Goal: Check status: Check status

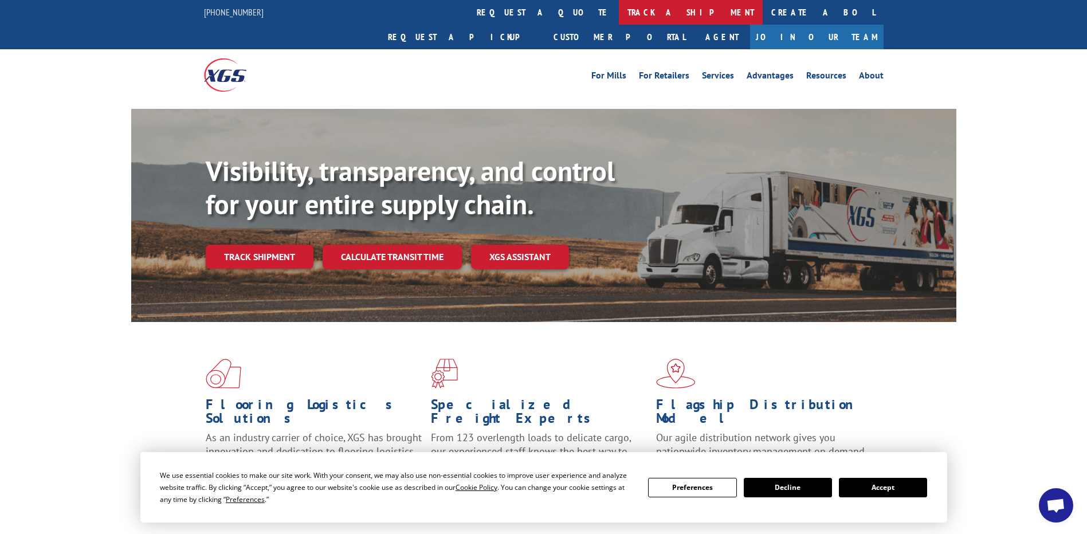
scroll to position [1134, 0]
click at [619, 10] on link "track a shipment" at bounding box center [691, 12] width 144 height 25
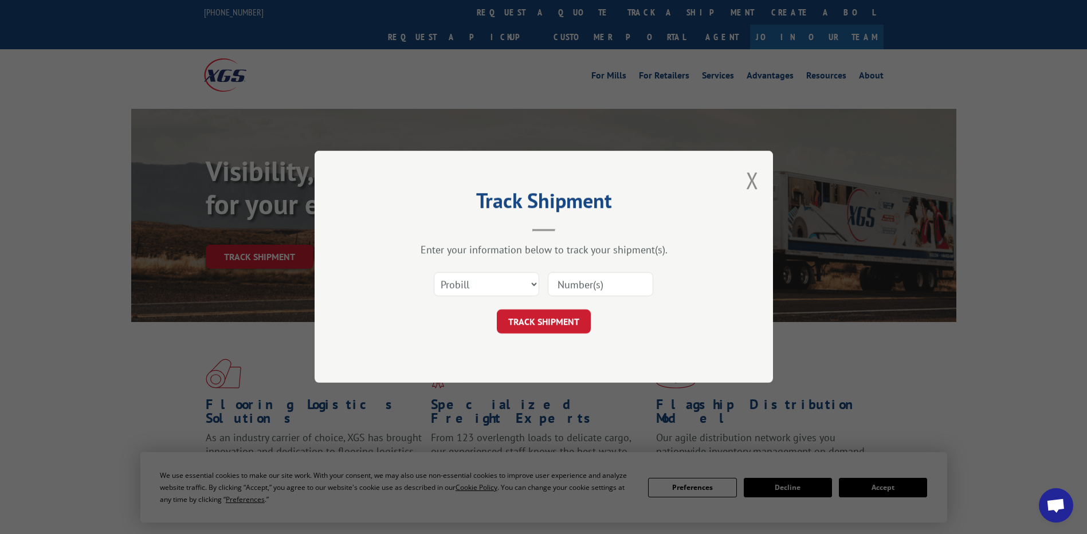
click at [588, 292] on input at bounding box center [600, 285] width 105 height 24
paste input "25555944"
type input "25555944"
click at [557, 314] on button "TRACK SHIPMENT" at bounding box center [544, 322] width 94 height 24
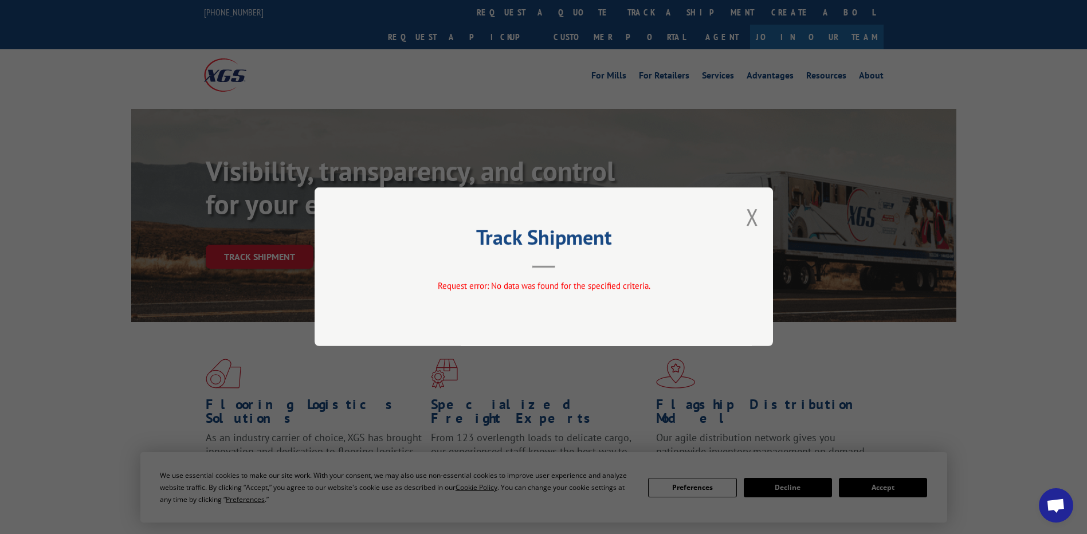
click at [768, 231] on div "Track Shipment Request error: No data was found for the specified criteria." at bounding box center [544, 266] width 459 height 159
click at [751, 222] on button "Close modal" at bounding box center [752, 217] width 13 height 30
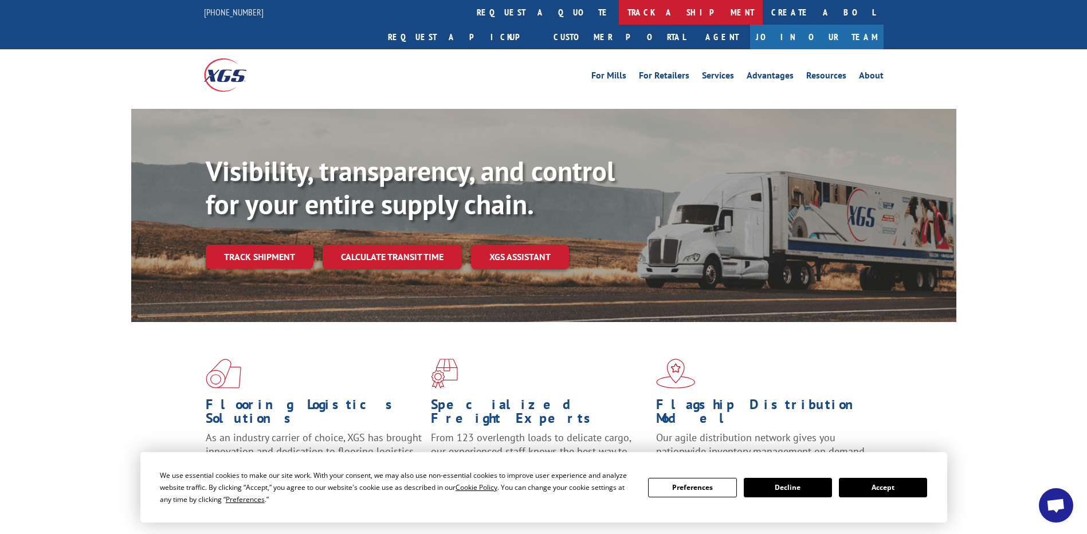
click at [619, 9] on link "track a shipment" at bounding box center [691, 12] width 144 height 25
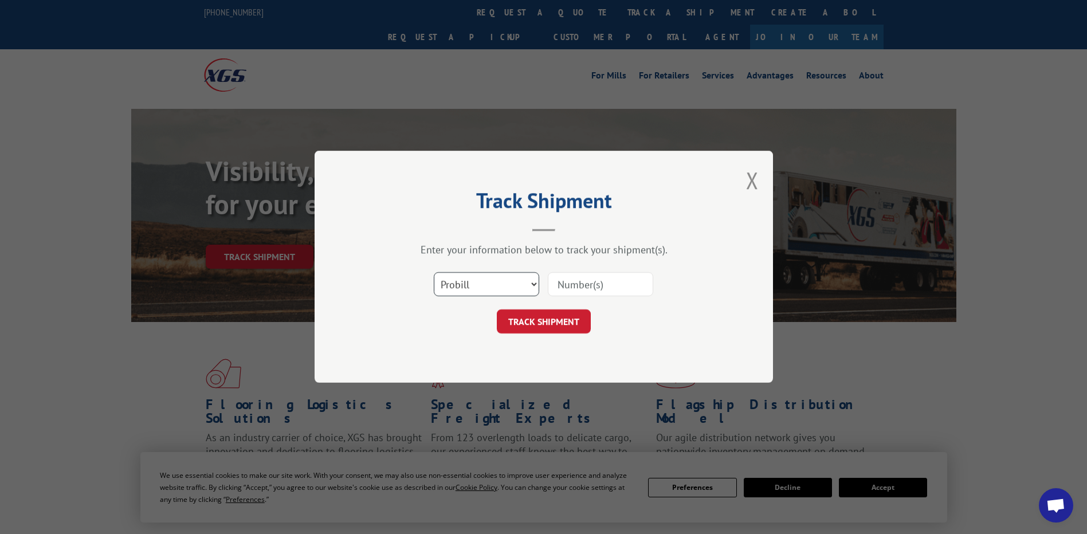
click at [459, 283] on select "Select category... Probill BOL PO" at bounding box center [486, 285] width 105 height 24
select select "po"
click at [434, 273] on select "Select category... Probill BOL PO" at bounding box center [486, 285] width 105 height 24
click at [573, 289] on input at bounding box center [600, 285] width 105 height 24
paste input "25555944"
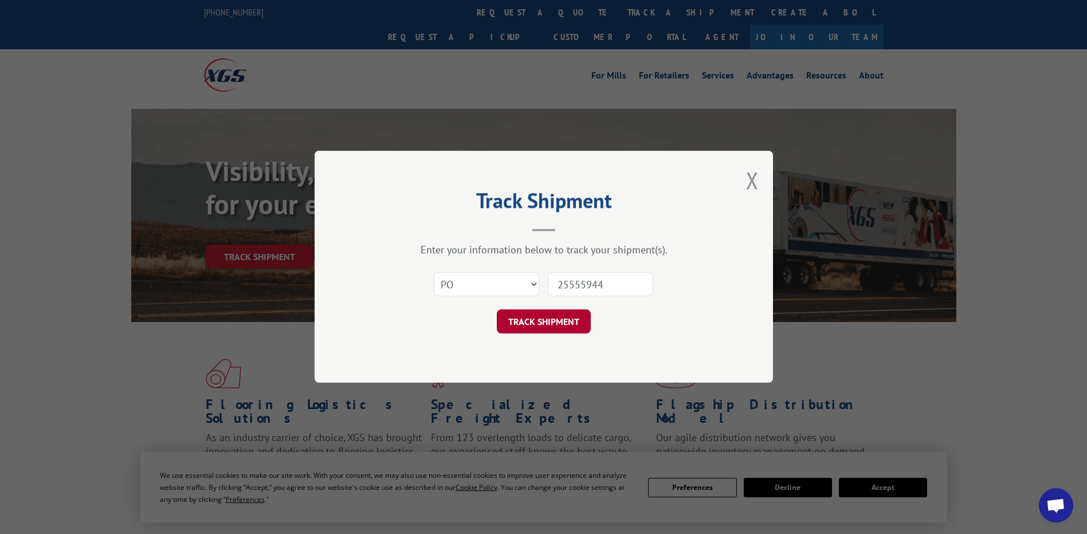
type input "25555944"
click at [550, 320] on button "TRACK SHIPMENT" at bounding box center [544, 322] width 94 height 24
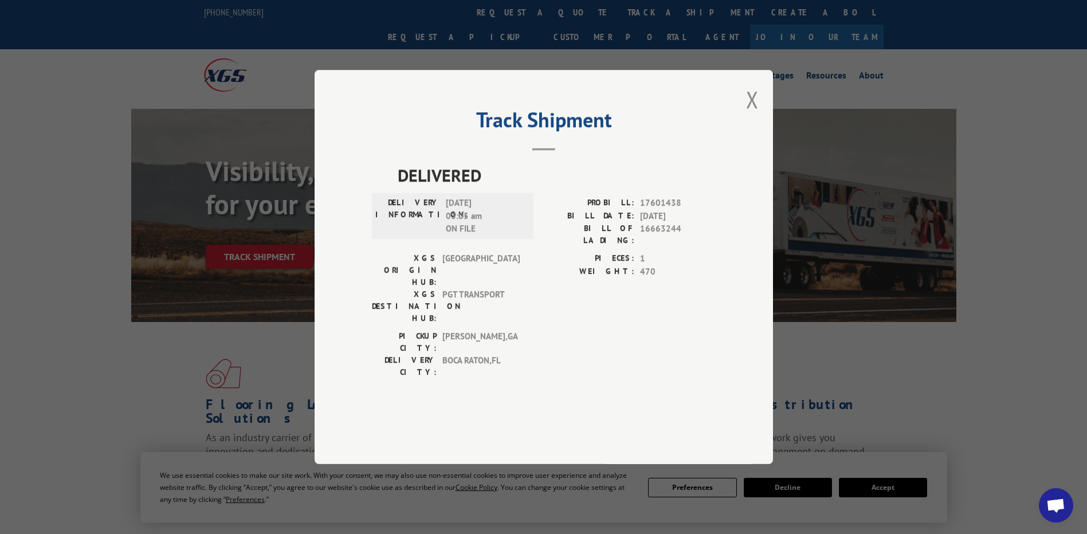
click at [664, 246] on span "16663244" at bounding box center [678, 234] width 76 height 24
copy span "16663244"
click at [750, 115] on button "Close modal" at bounding box center [752, 99] width 13 height 30
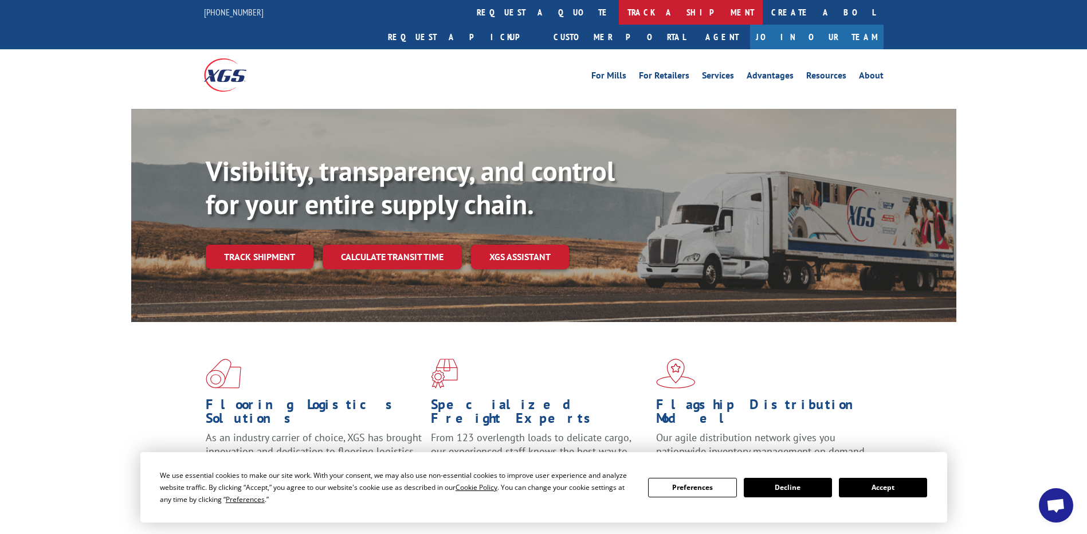
click at [619, 8] on link "track a shipment" at bounding box center [691, 12] width 144 height 25
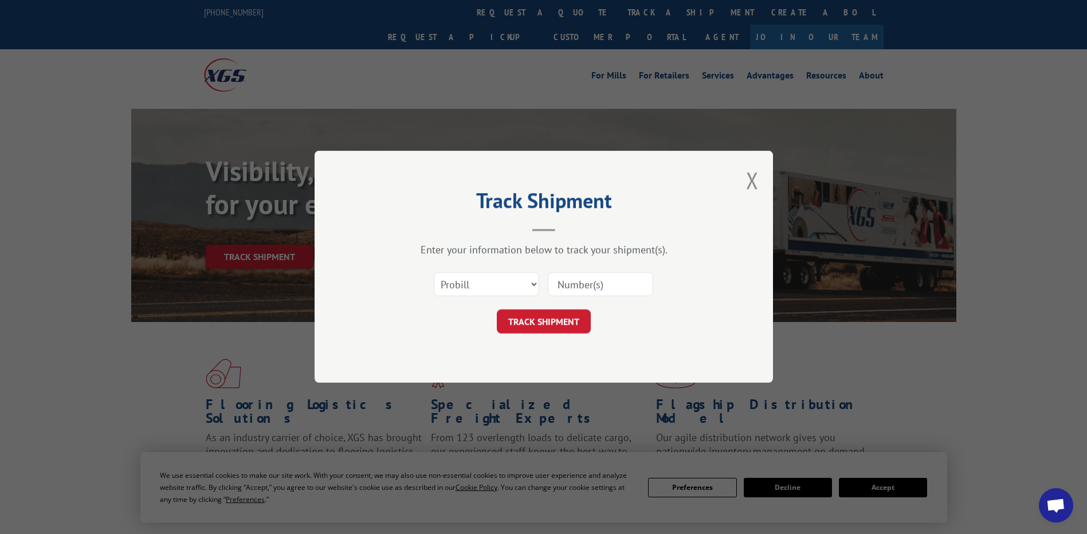
click at [635, 298] on div "Select category... Probill BOL PO" at bounding box center [544, 285] width 344 height 38
drag, startPoint x: 629, startPoint y: 293, endPoint x: 580, endPoint y: 319, distance: 55.6
click at [628, 293] on input at bounding box center [600, 285] width 105 height 24
paste input "16663244"
type input "16663244"
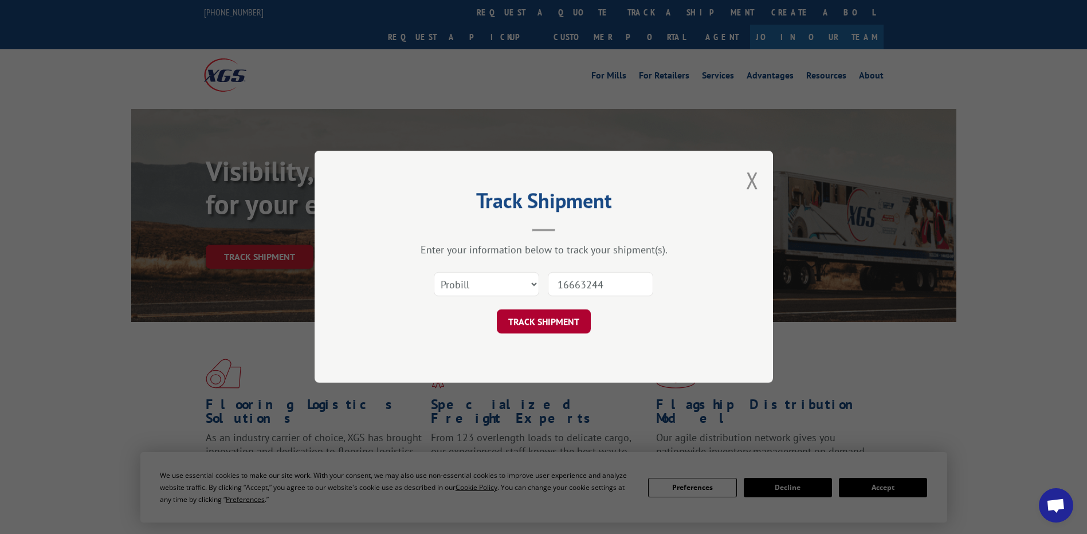
click at [574, 319] on button "TRACK SHIPMENT" at bounding box center [544, 322] width 94 height 24
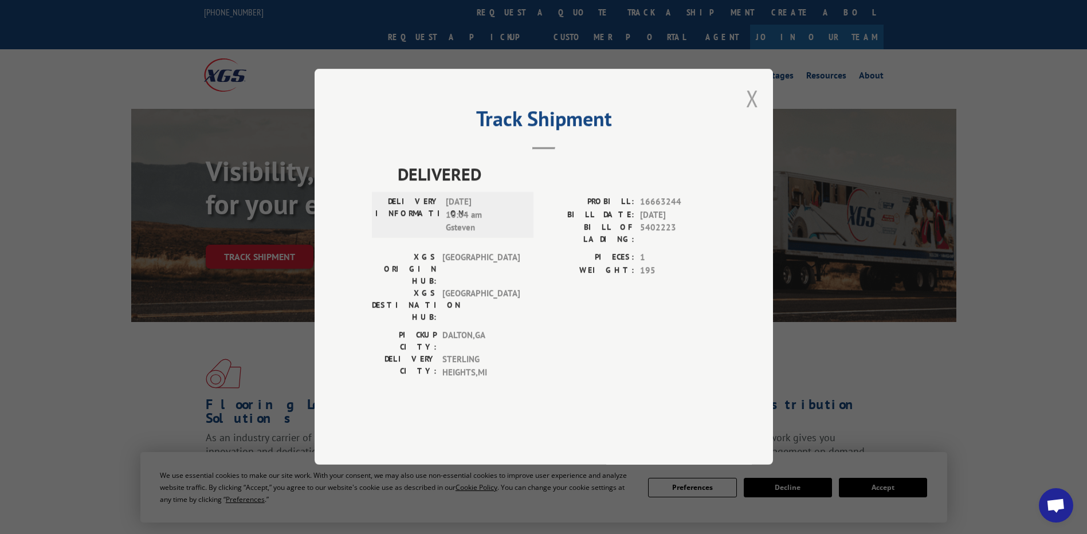
click at [749, 113] on button "Close modal" at bounding box center [752, 98] width 13 height 30
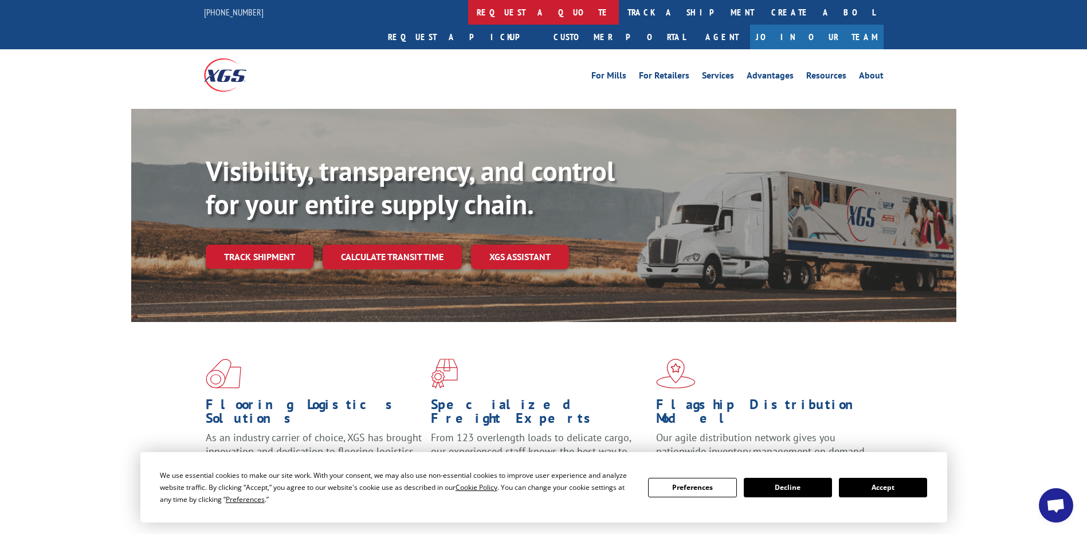
click at [468, 15] on link "request a quote" at bounding box center [543, 12] width 151 height 25
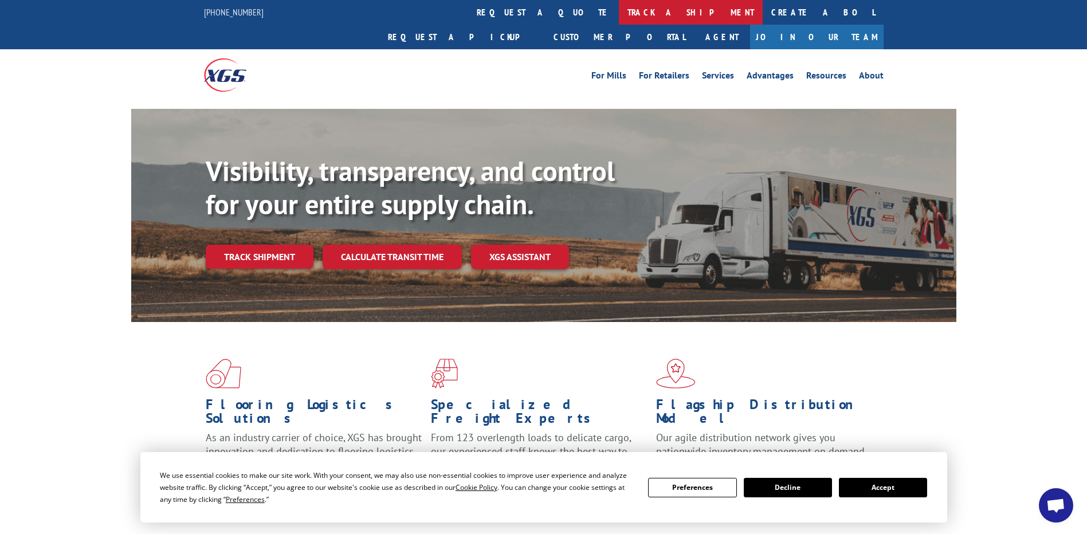
drag, startPoint x: 426, startPoint y: 15, endPoint x: 504, endPoint y: 18, distance: 78.0
click at [504, 19] on div "[PHONE_NUMBER] request a quote track a shipment Create a BOL Request a pickup C…" at bounding box center [544, 24] width 680 height 49
click at [619, 8] on link "track a shipment" at bounding box center [691, 12] width 144 height 25
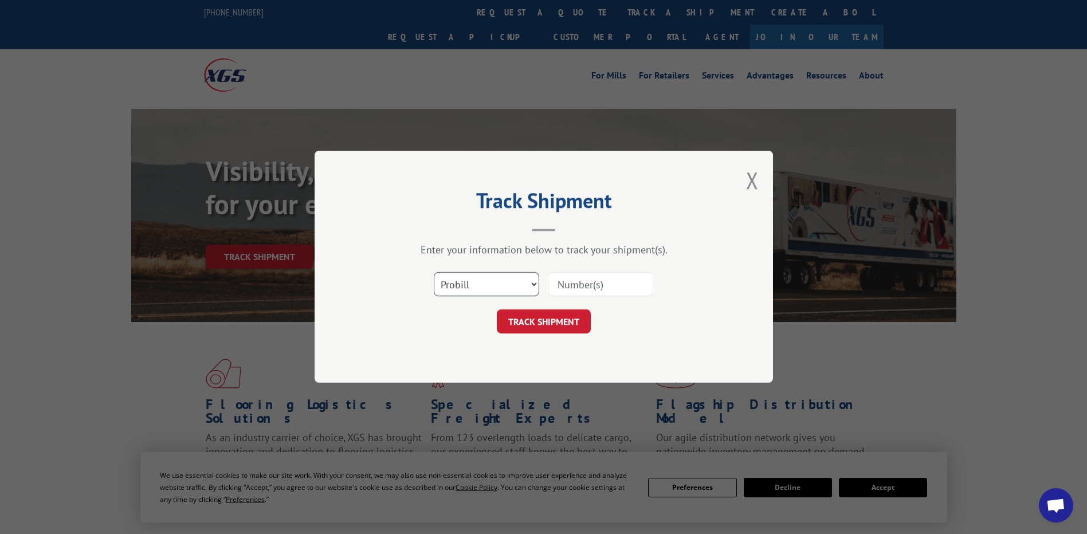
click at [525, 273] on select "Select category... Probill BOL PO" at bounding box center [486, 285] width 105 height 24
select select "bol"
click at [434, 273] on select "Select category... Probill BOL PO" at bounding box center [486, 285] width 105 height 24
click at [582, 289] on input at bounding box center [600, 285] width 105 height 24
paste input "16663244"
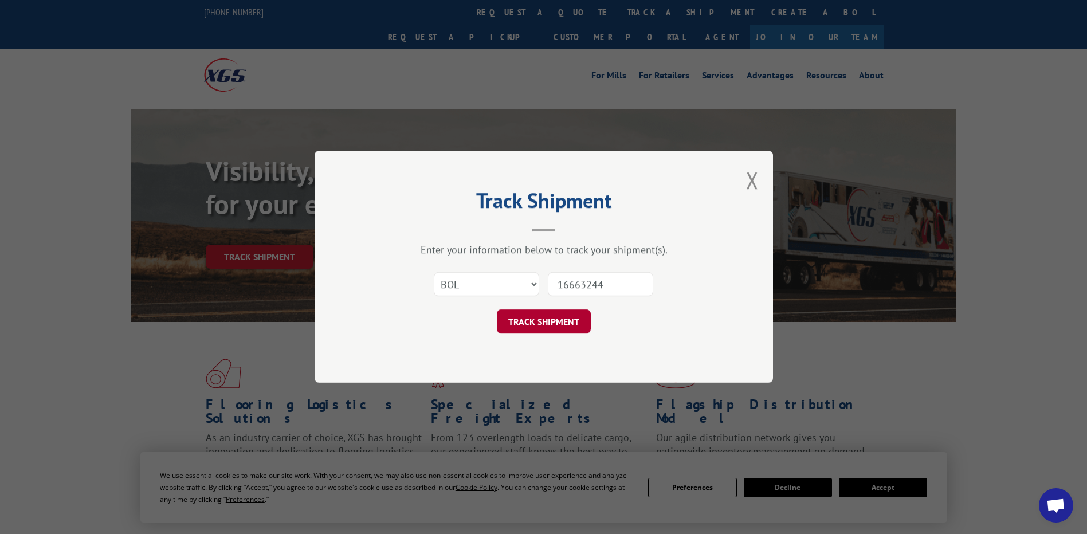
type input "16663244"
click at [559, 310] on button "TRACK SHIPMENT" at bounding box center [544, 322] width 94 height 24
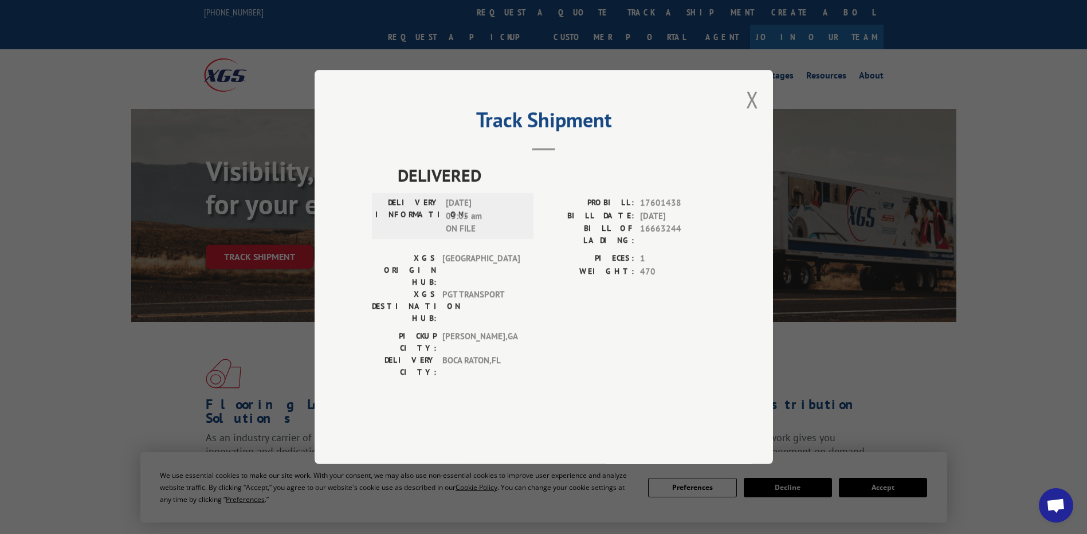
click at [663, 210] on span "17601438" at bounding box center [678, 203] width 76 height 13
copy span "17601438"
drag, startPoint x: 663, startPoint y: 234, endPoint x: 746, endPoint y: 119, distance: 142.1
click at [746, 115] on button "Close modal" at bounding box center [752, 99] width 13 height 30
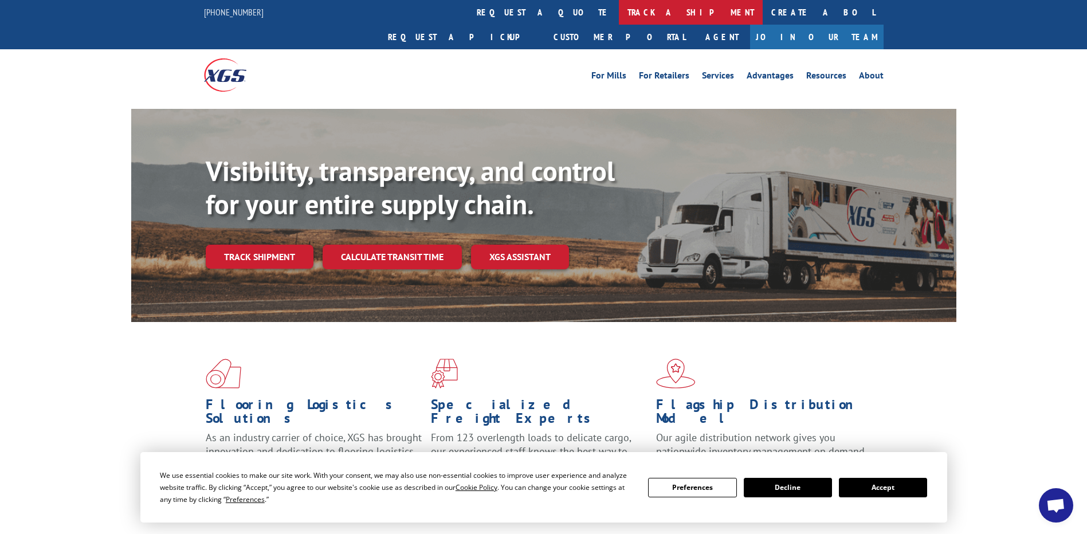
click at [619, 15] on link "track a shipment" at bounding box center [691, 12] width 144 height 25
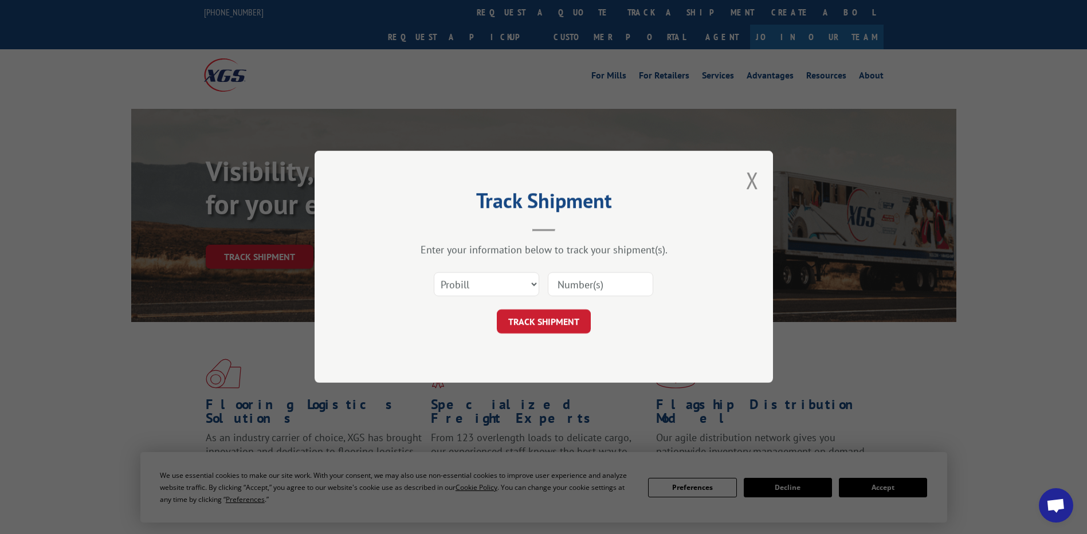
click at [589, 282] on input at bounding box center [600, 285] width 105 height 24
paste input "17601438"
type input "17601438"
click at [541, 318] on button "TRACK SHIPMENT" at bounding box center [544, 322] width 94 height 24
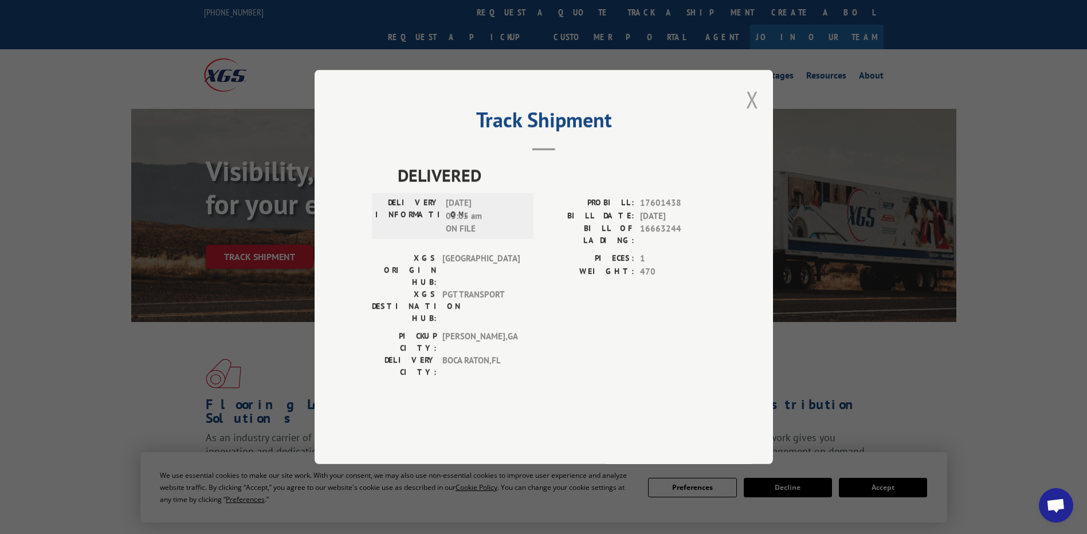
click at [754, 115] on button "Close modal" at bounding box center [752, 99] width 13 height 30
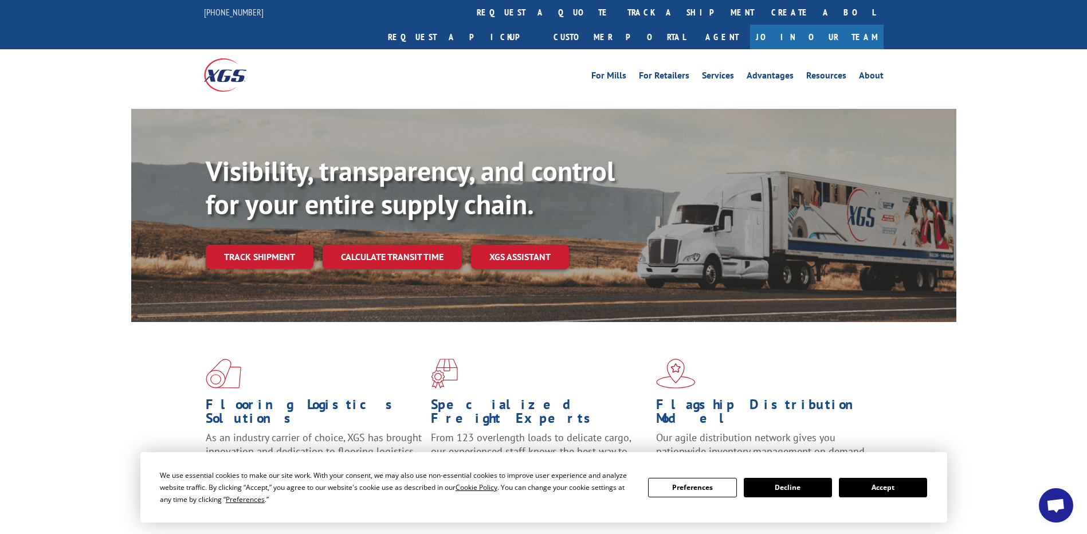
click at [40, 335] on div "Flooring Logistics Solutions As an industry carrier of choice, XGS has brought …" at bounding box center [543, 437] width 1087 height 230
